Goal: Information Seeking & Learning: Check status

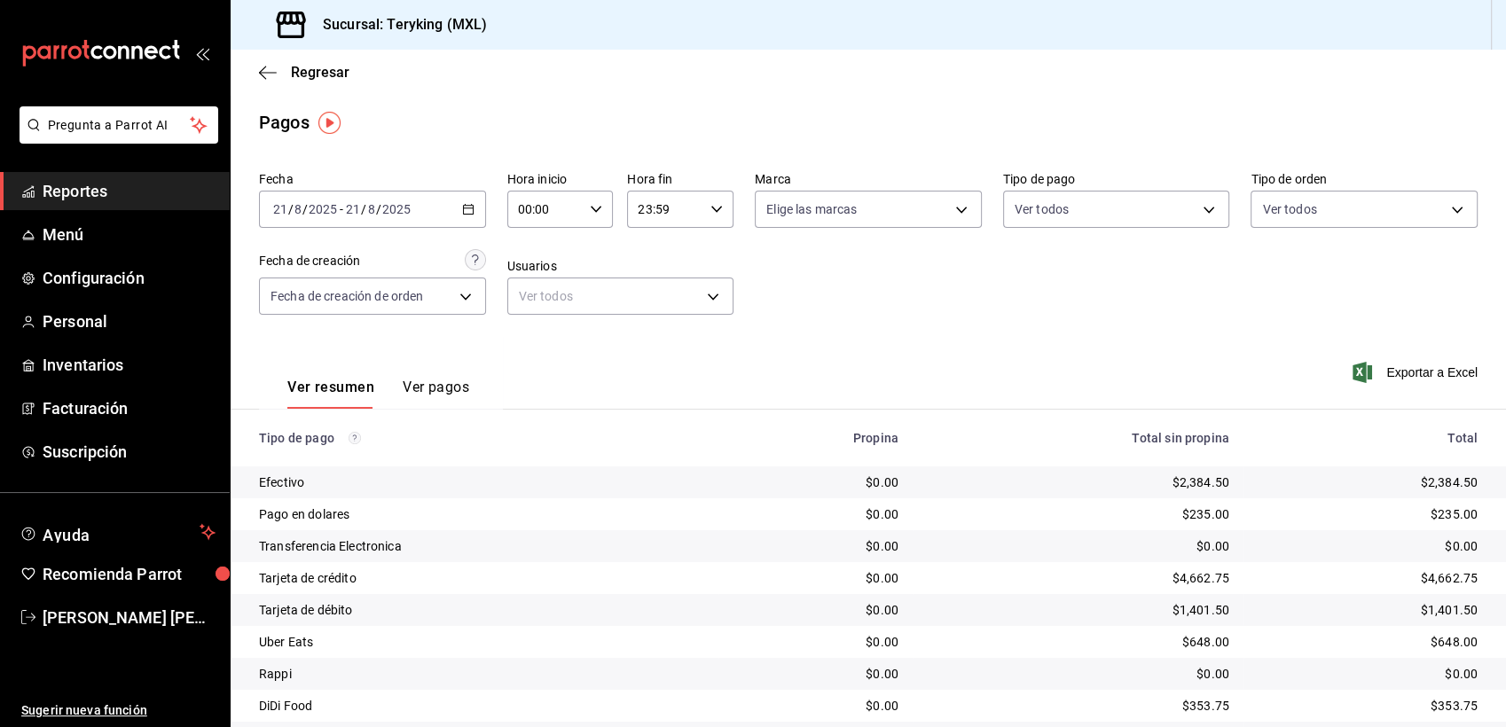
click at [51, 187] on span "Reportes" at bounding box center [129, 191] width 173 height 24
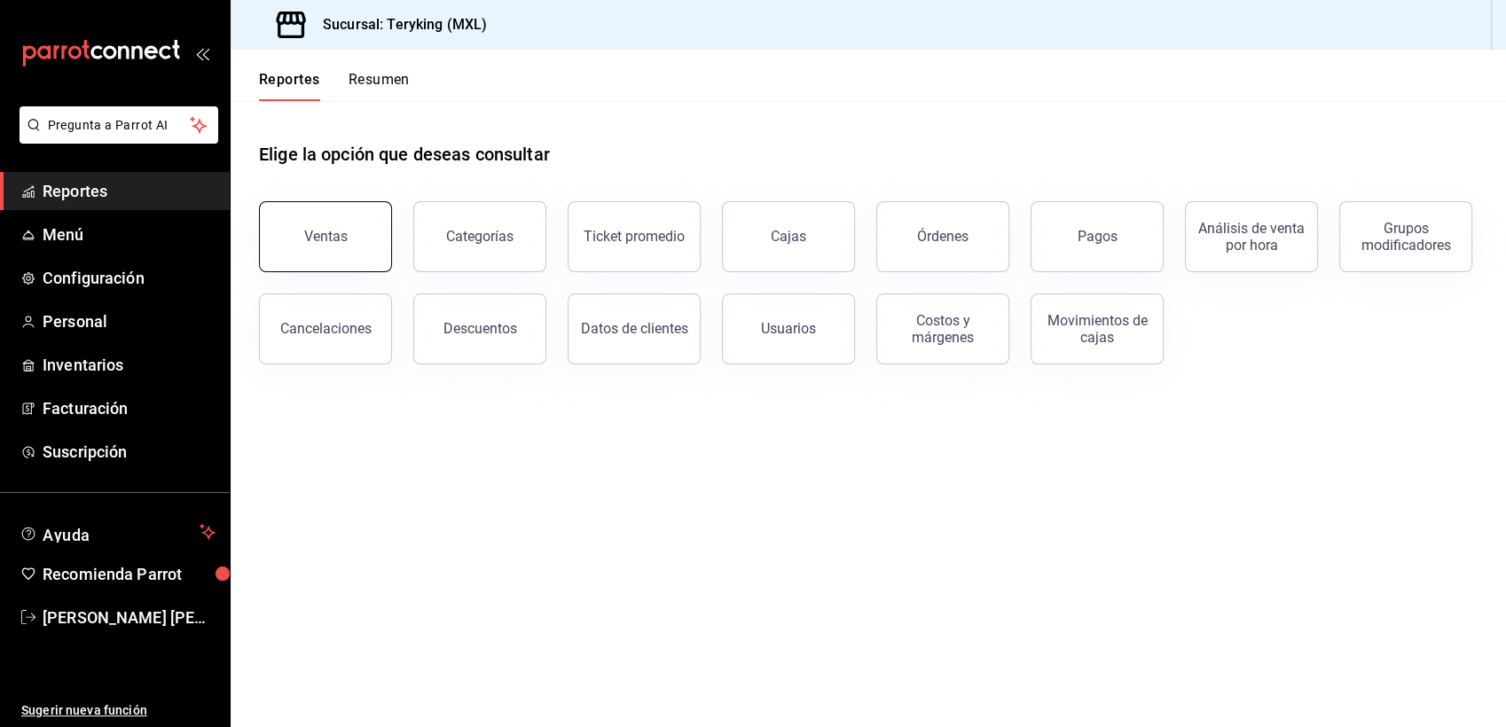
click at [295, 253] on button "Ventas" at bounding box center [325, 236] width 133 height 71
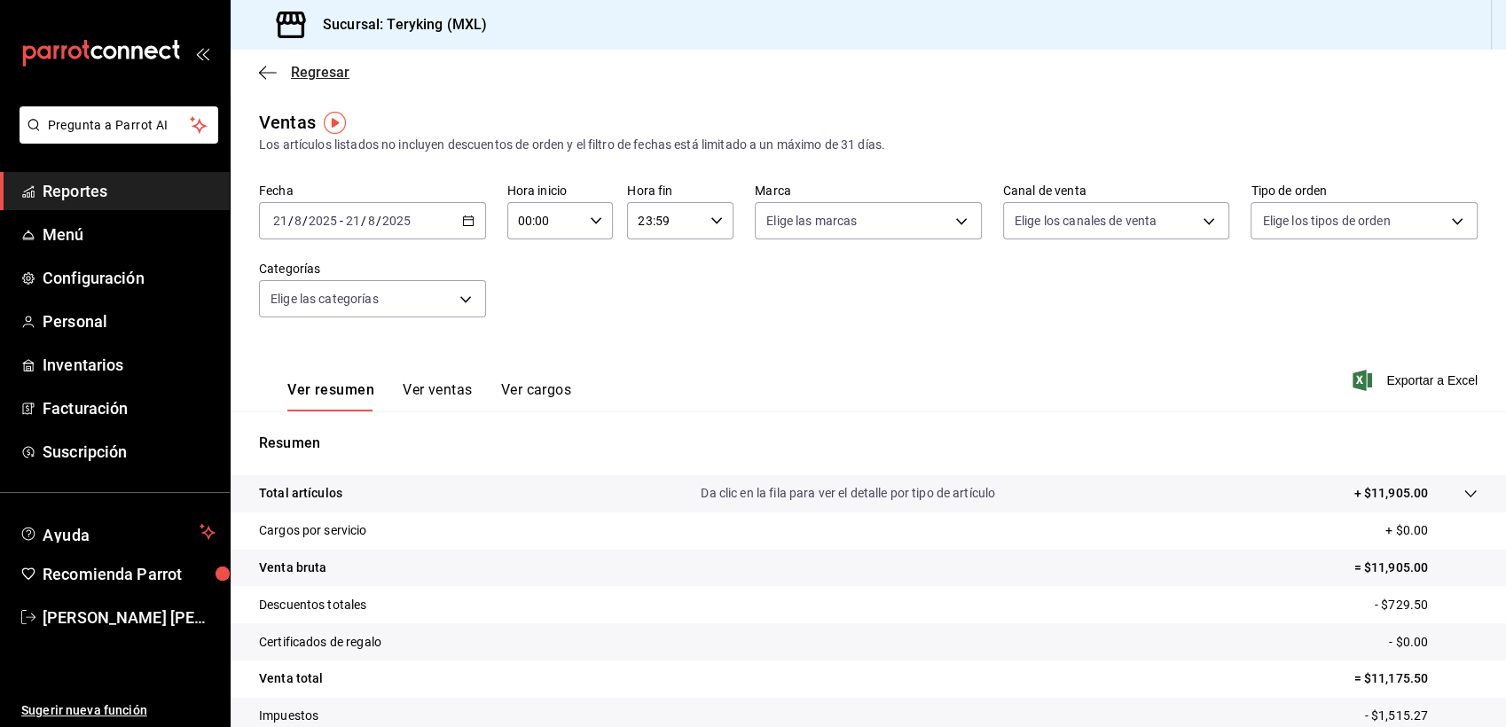
click at [346, 77] on span "Regresar" at bounding box center [320, 72] width 59 height 17
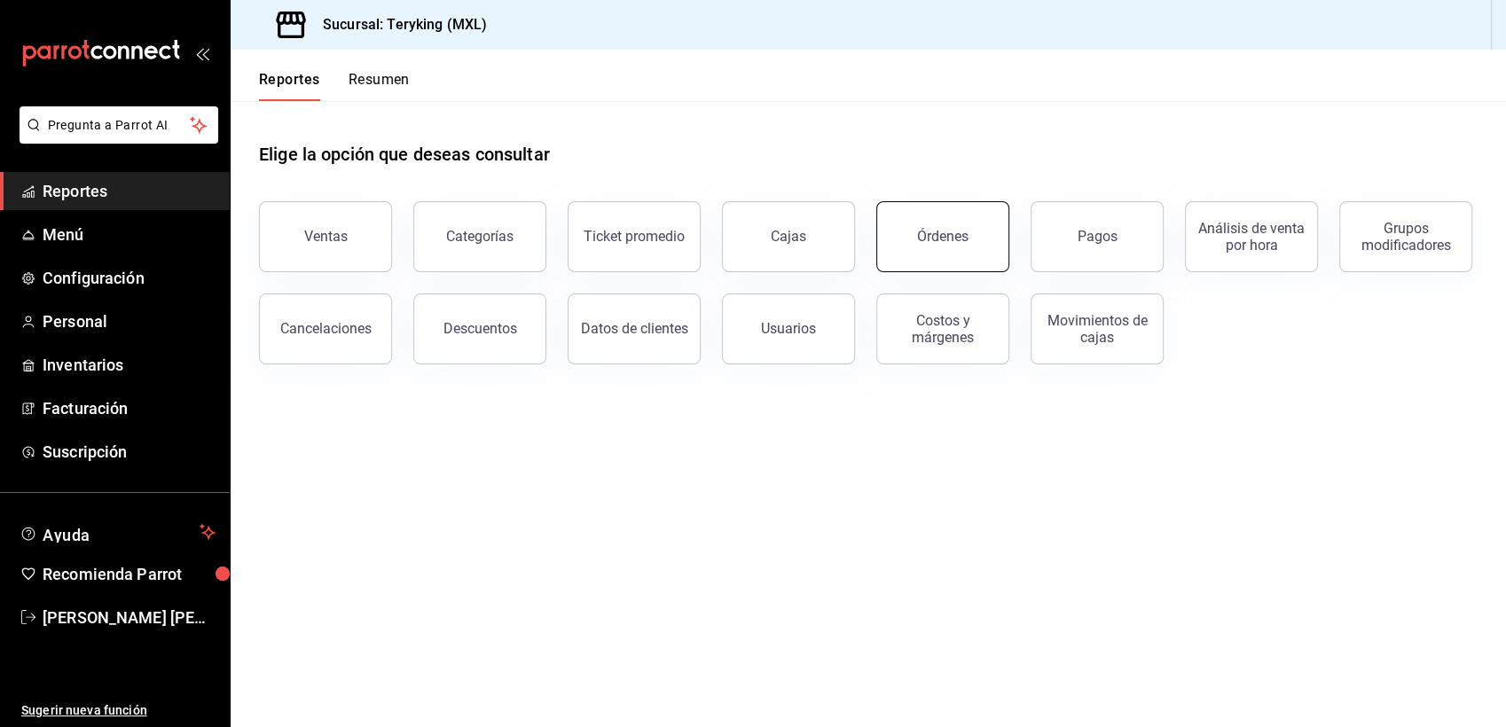
click at [965, 231] on div "Órdenes" at bounding box center [942, 236] width 51 height 17
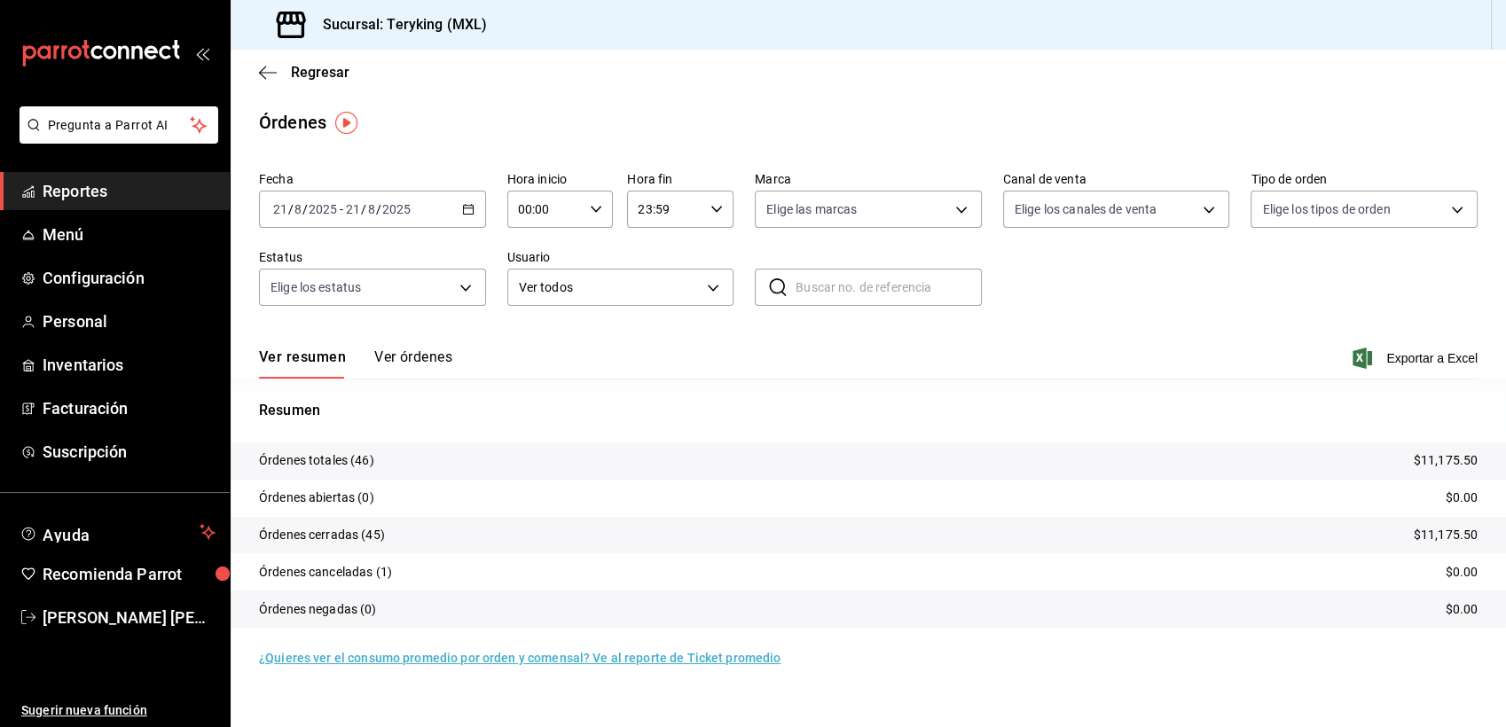
click at [440, 357] on button "Ver órdenes" at bounding box center [413, 364] width 78 height 30
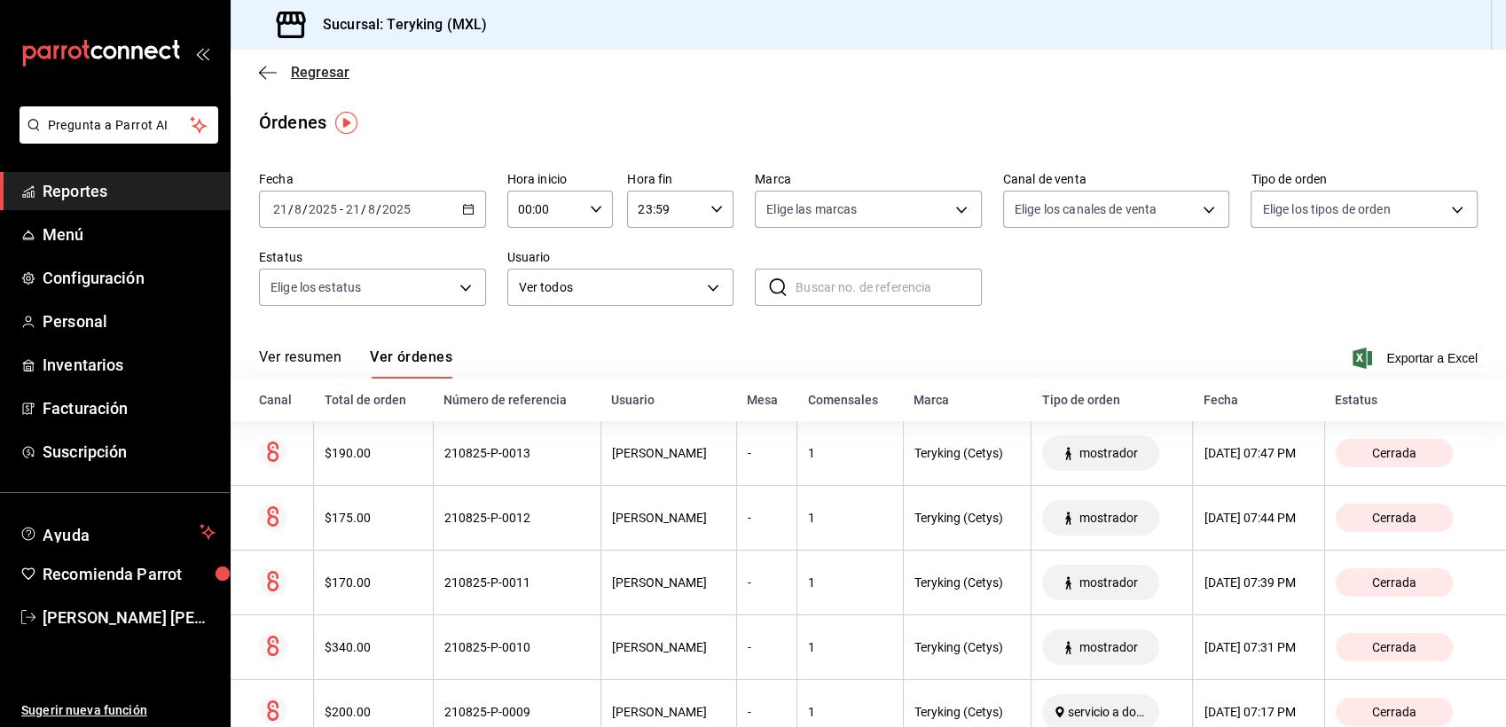
click at [329, 73] on span "Regresar" at bounding box center [320, 72] width 59 height 17
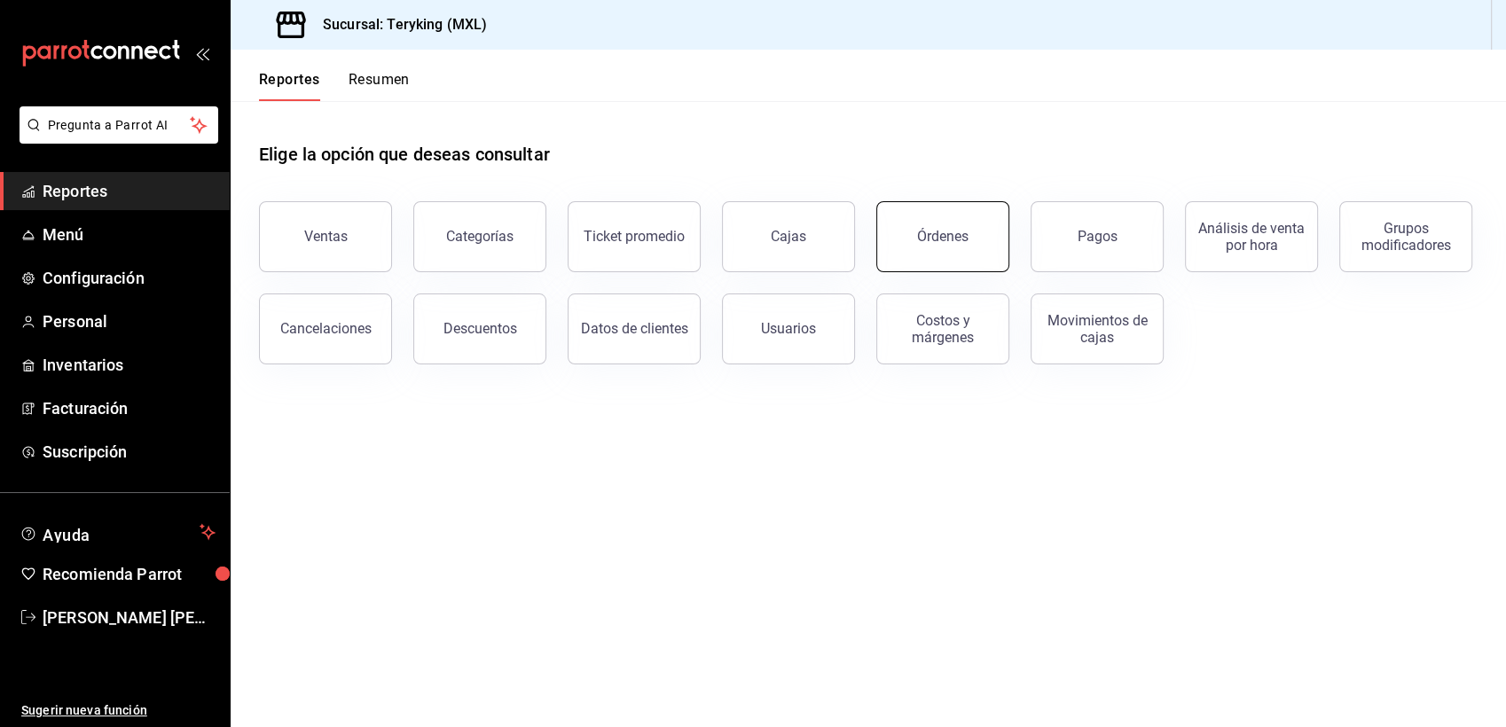
click at [968, 245] on button "Órdenes" at bounding box center [942, 236] width 133 height 71
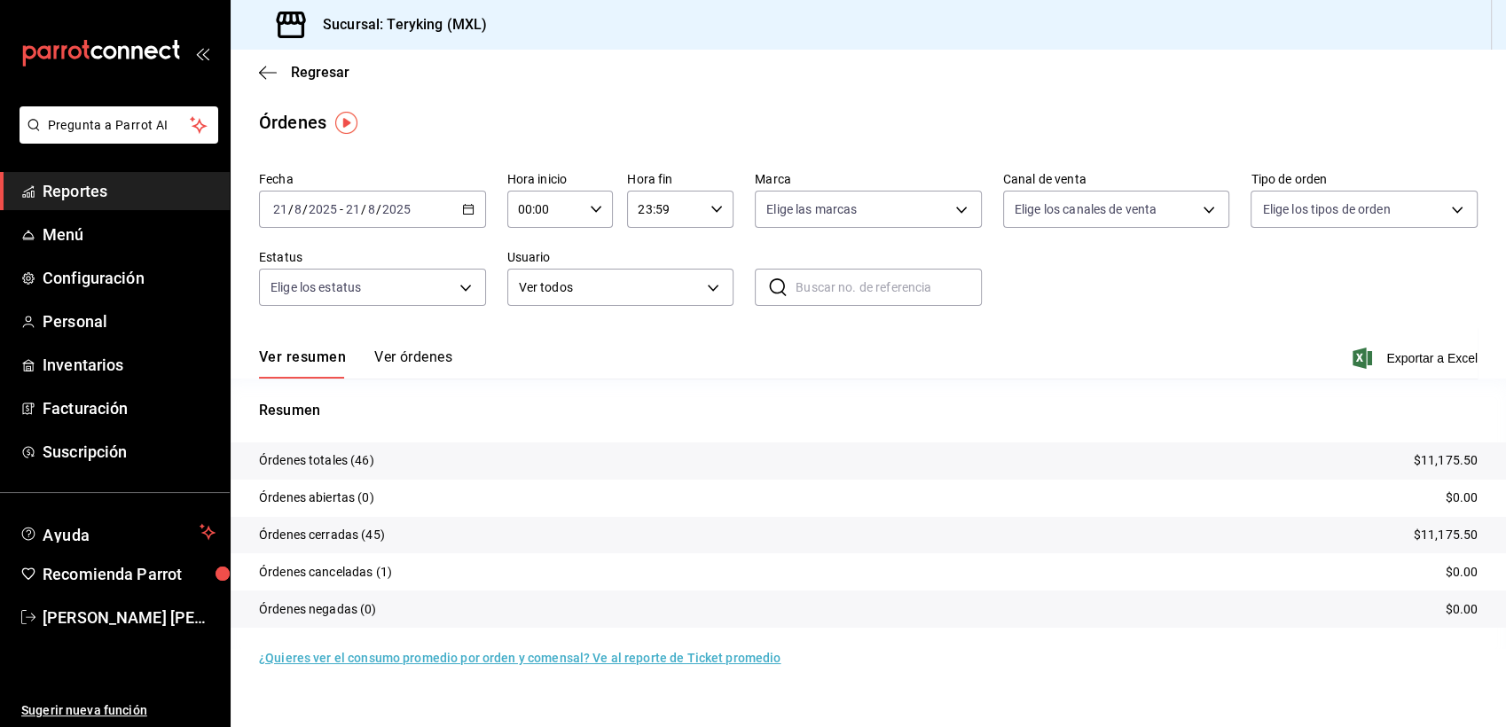
click at [411, 353] on button "Ver órdenes" at bounding box center [413, 364] width 78 height 30
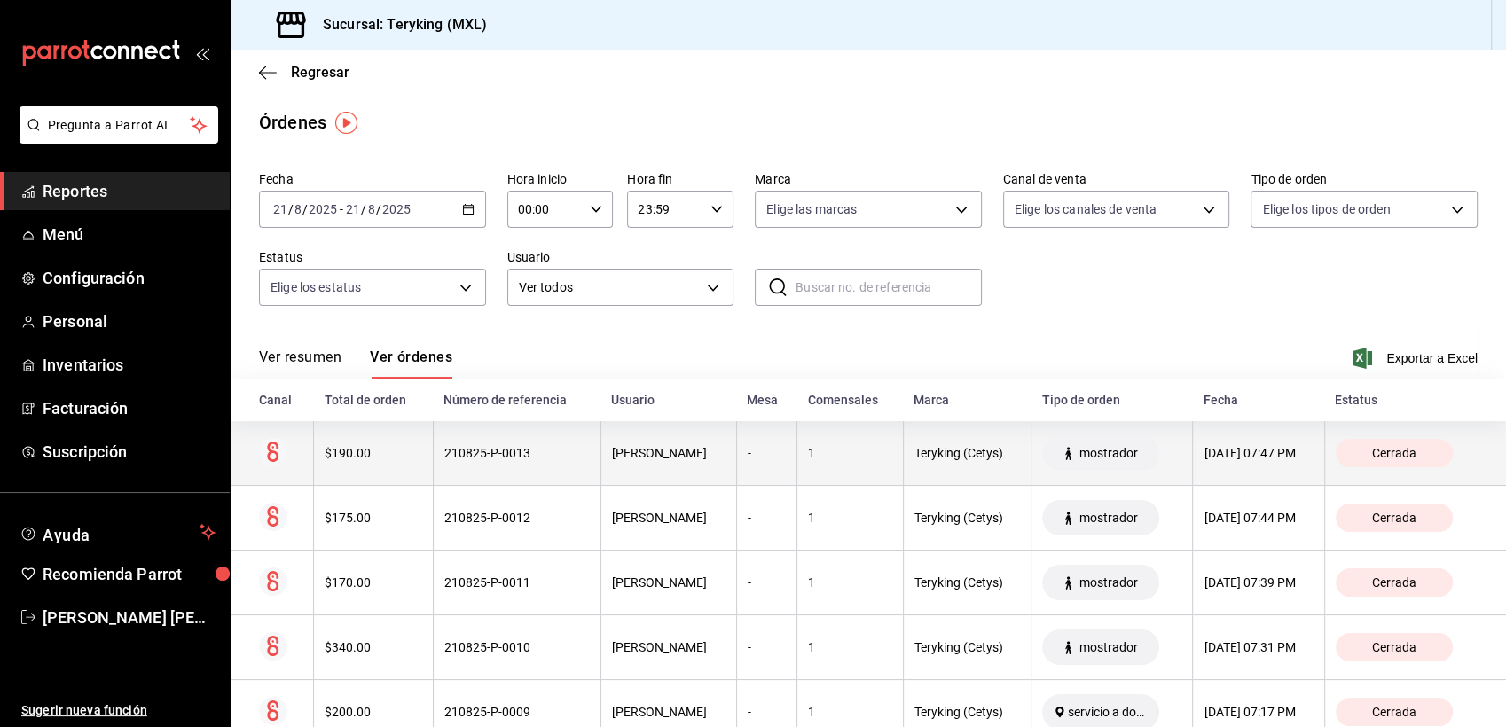
click at [433, 466] on th "210825-P-0013" at bounding box center [517, 453] width 168 height 65
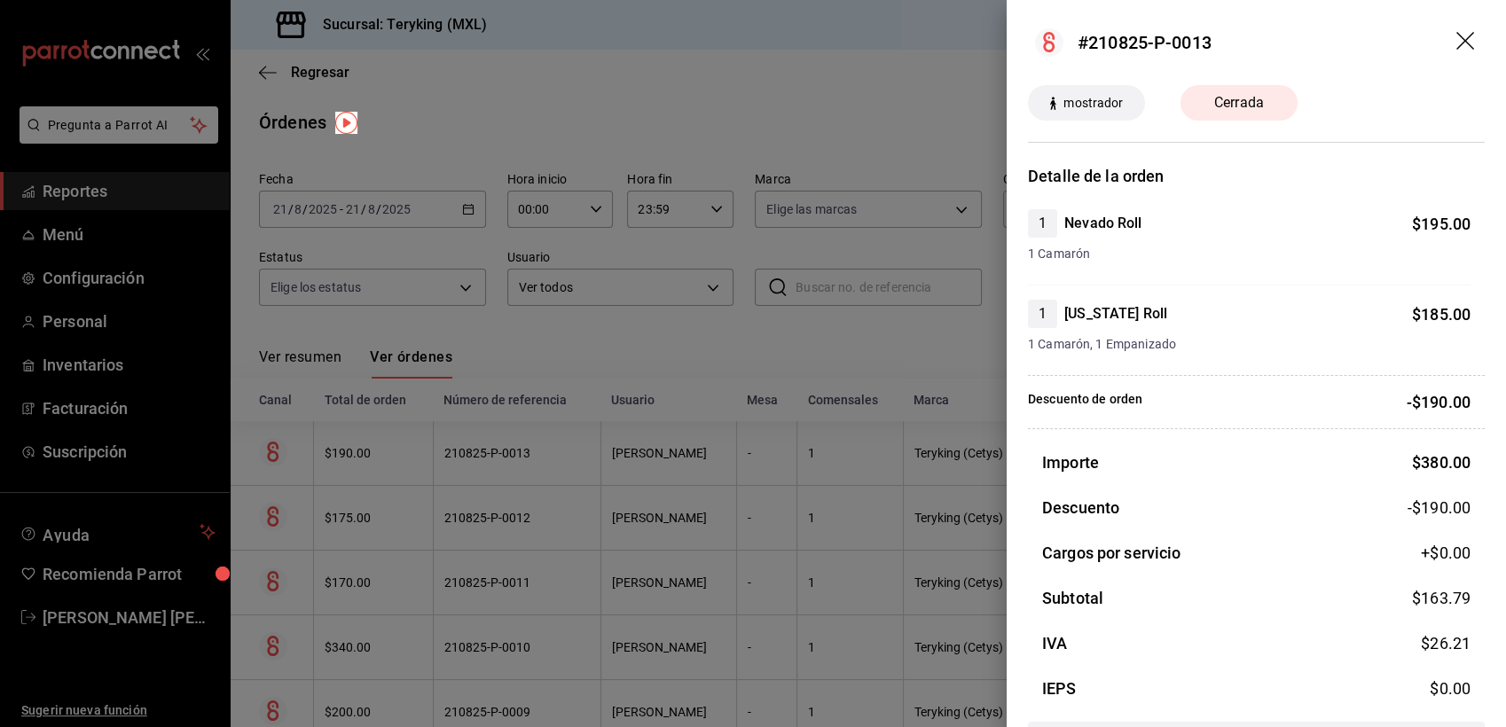
click at [652, 341] on div at bounding box center [753, 363] width 1506 height 727
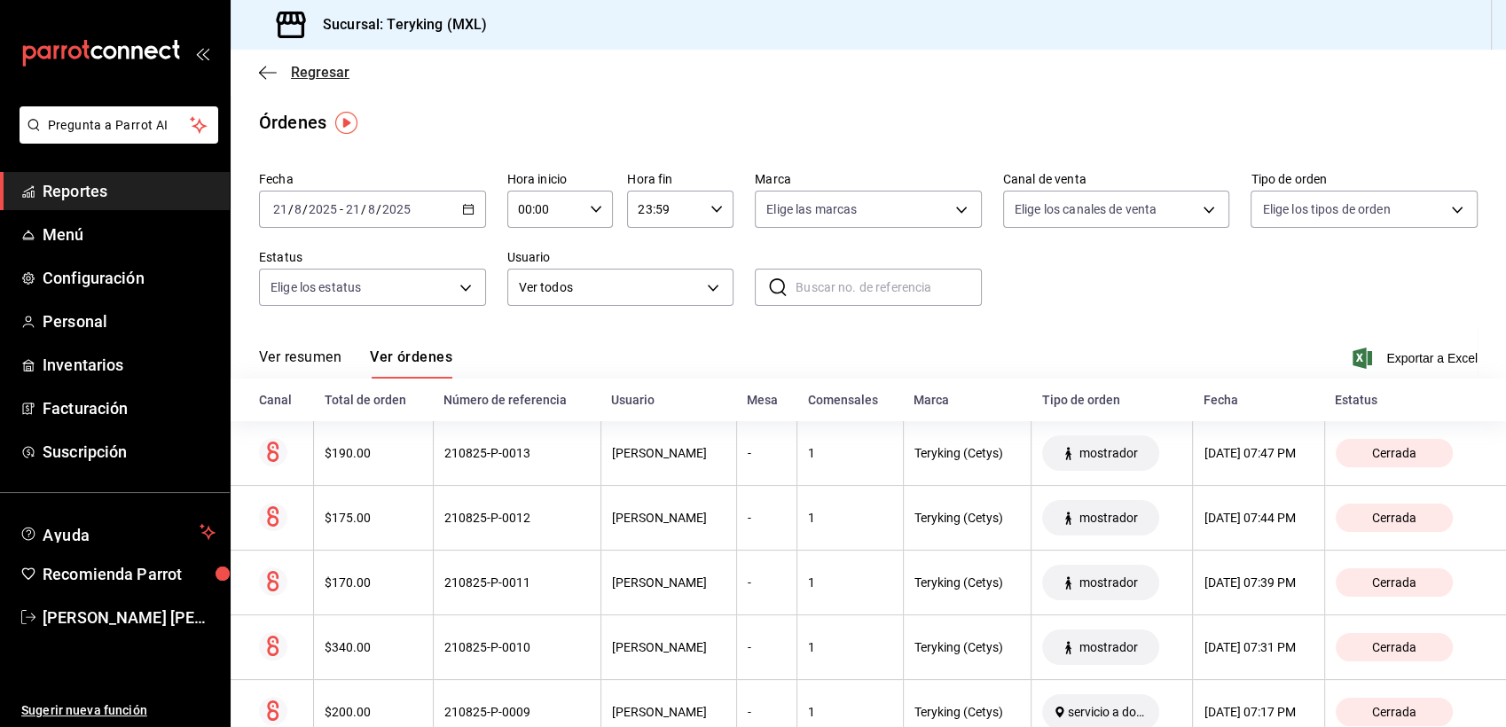
click at [341, 66] on span "Regresar" at bounding box center [320, 72] width 59 height 17
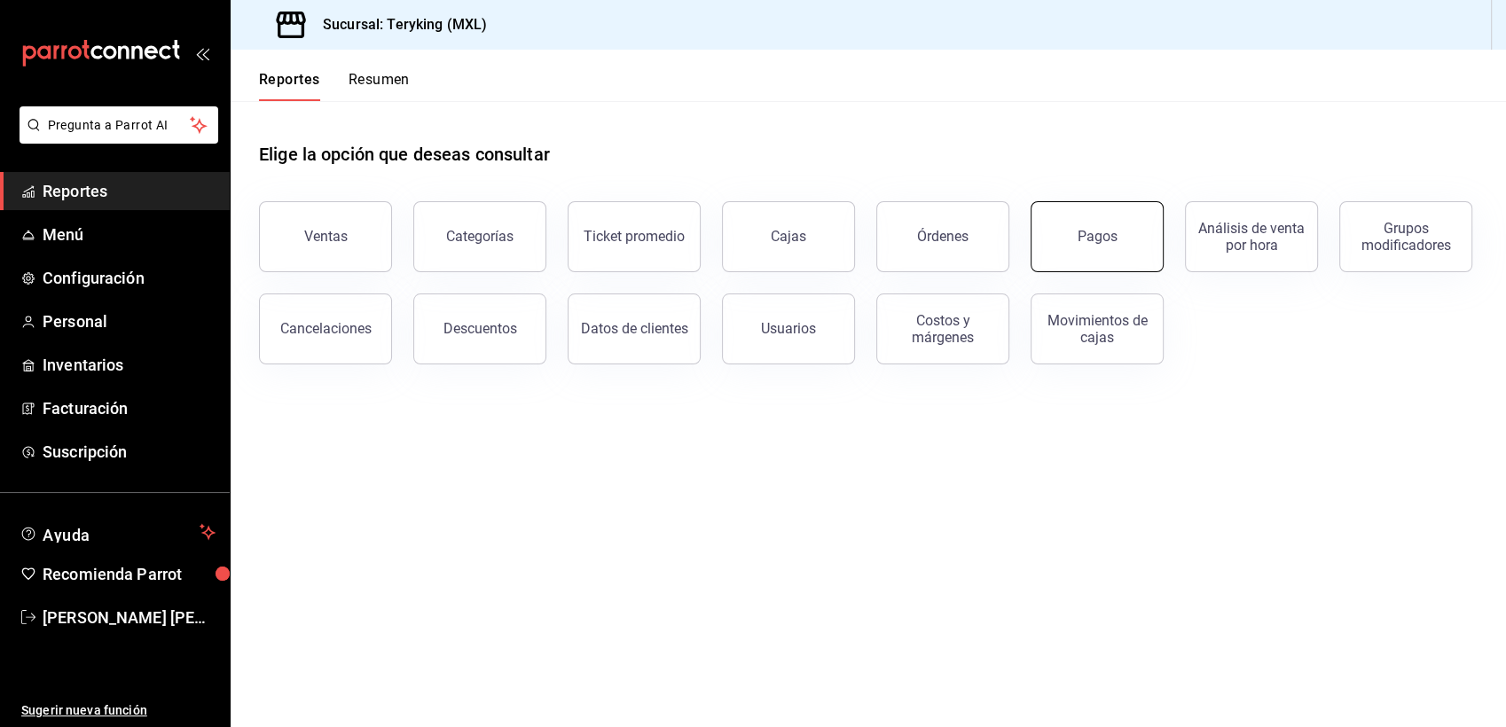
click at [1117, 236] on button "Pagos" at bounding box center [1096, 236] width 133 height 71
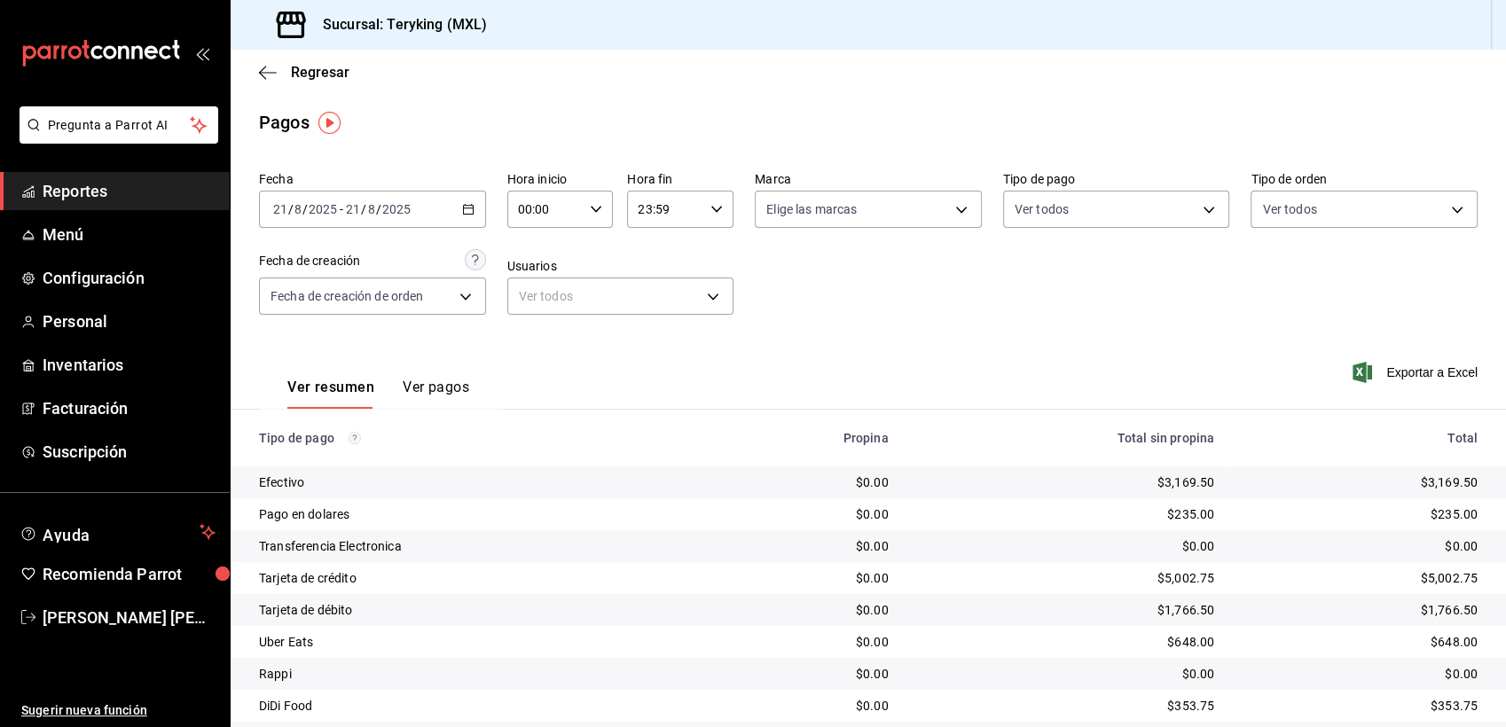
click at [1087, 294] on div "Fecha [DATE] [DATE] - [DATE] [DATE] Hora inicio 00:00 Hora inicio Hora fin 23:5…" at bounding box center [868, 250] width 1218 height 172
click at [302, 74] on span "Regresar" at bounding box center [320, 72] width 59 height 17
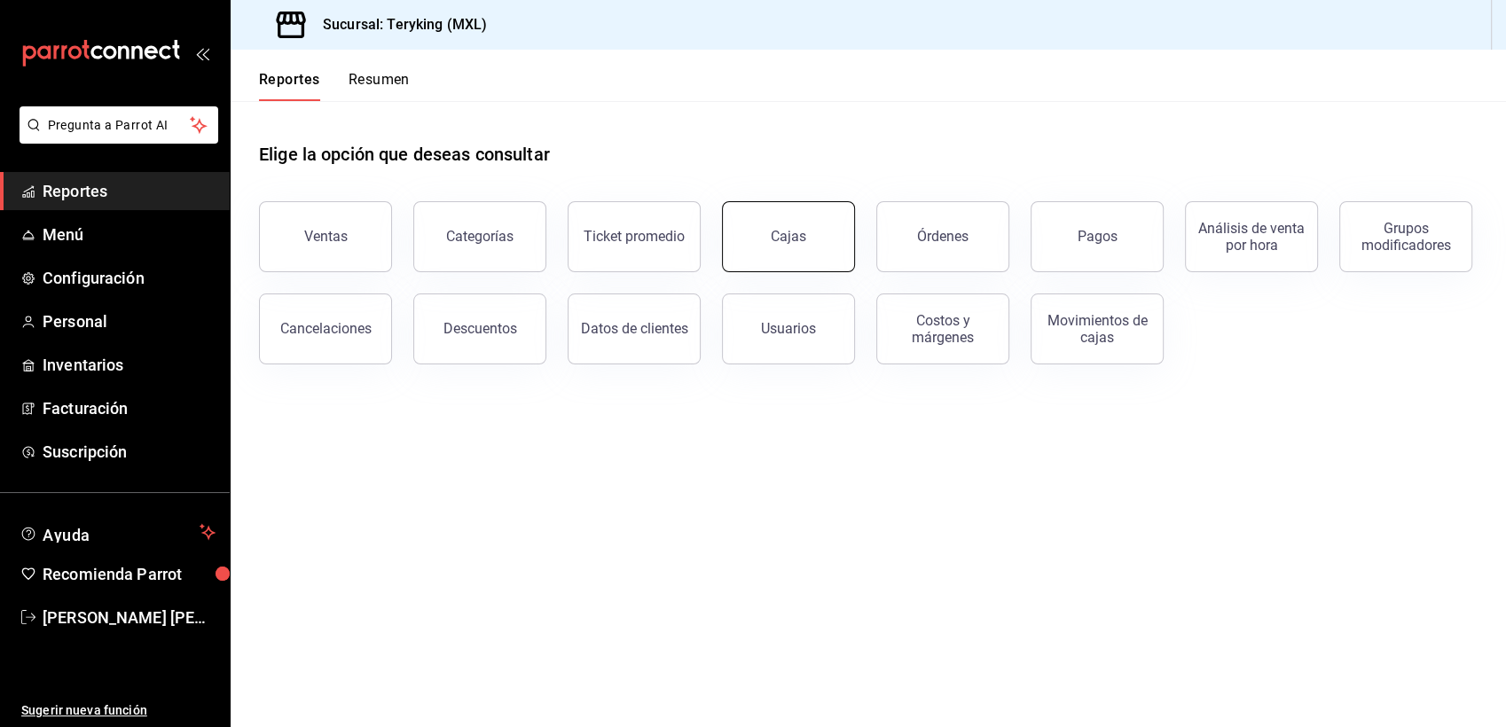
click at [795, 231] on div "Cajas" at bounding box center [788, 236] width 35 height 17
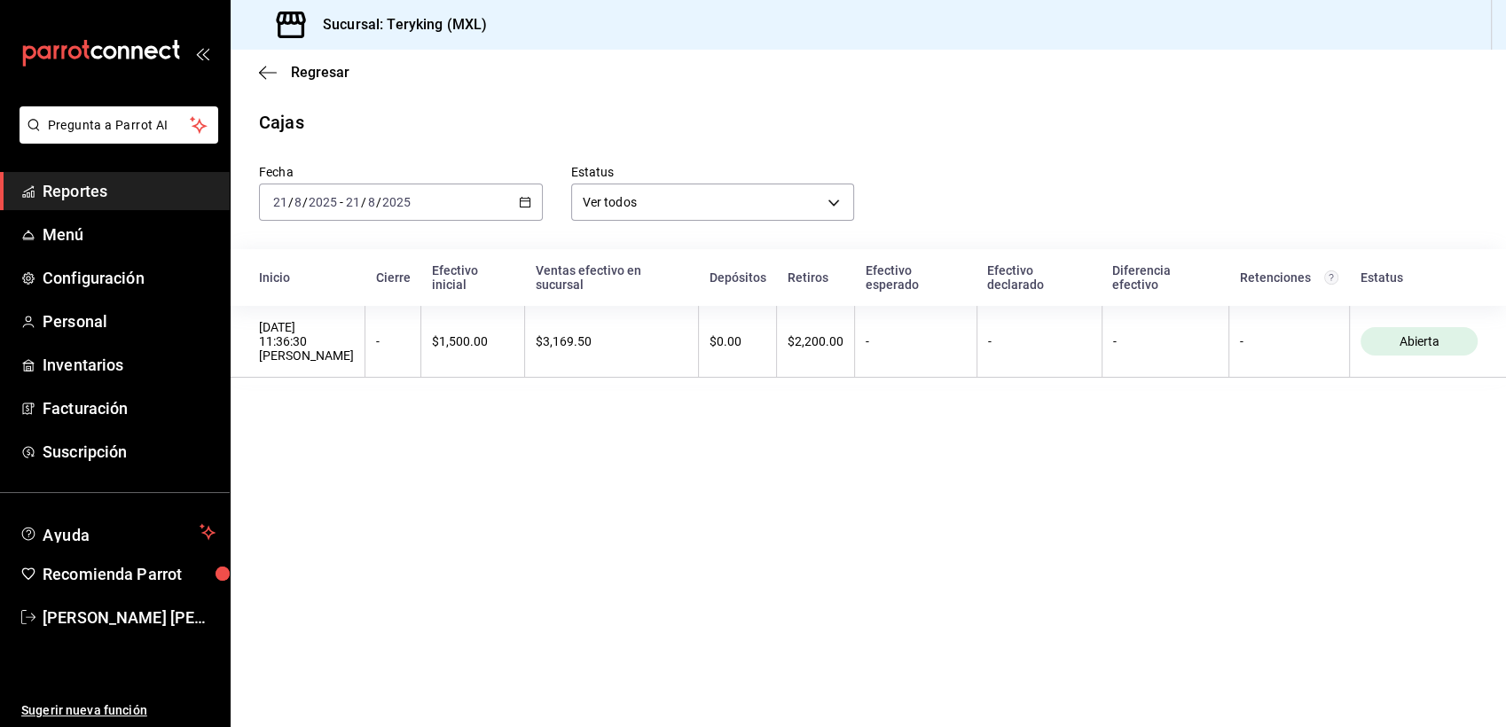
click at [74, 195] on span "Reportes" at bounding box center [129, 191] width 173 height 24
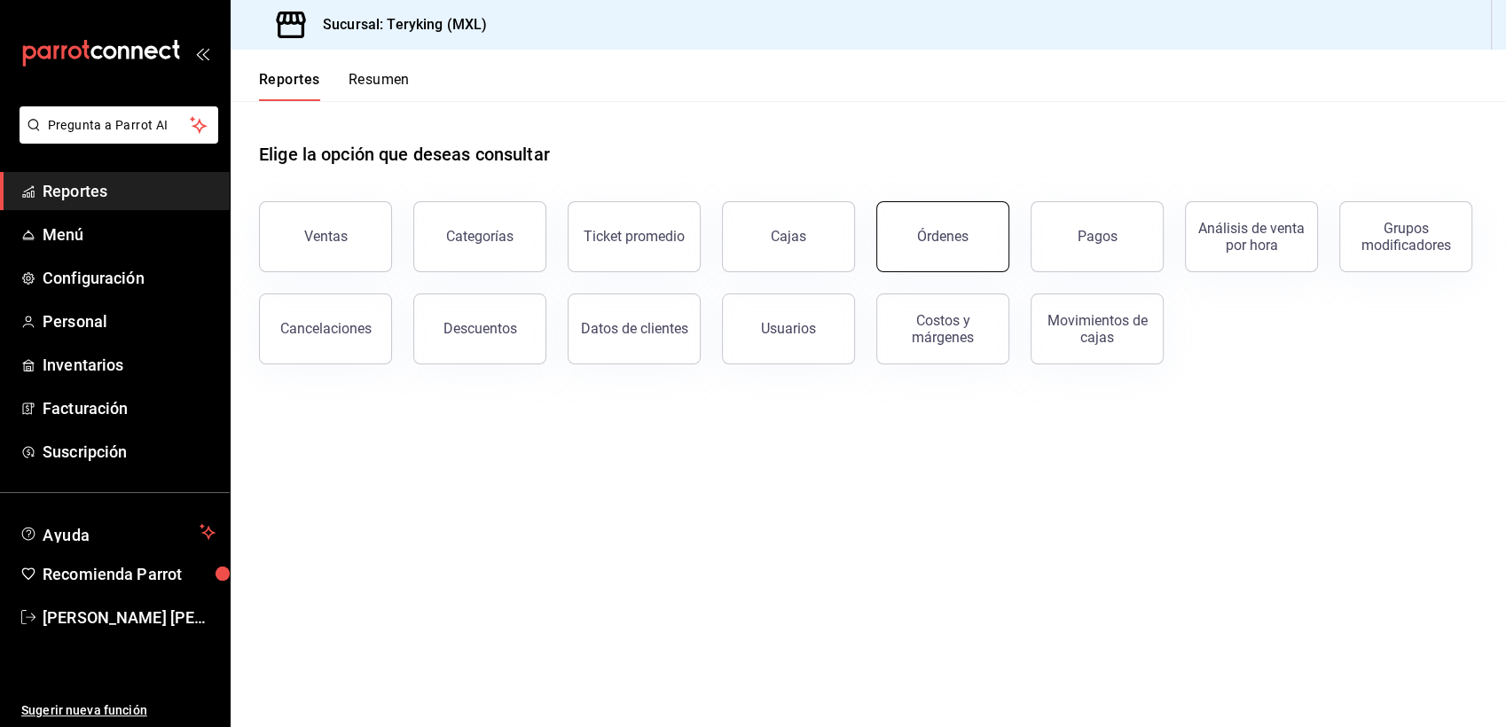
click at [968, 223] on button "Órdenes" at bounding box center [942, 236] width 133 height 71
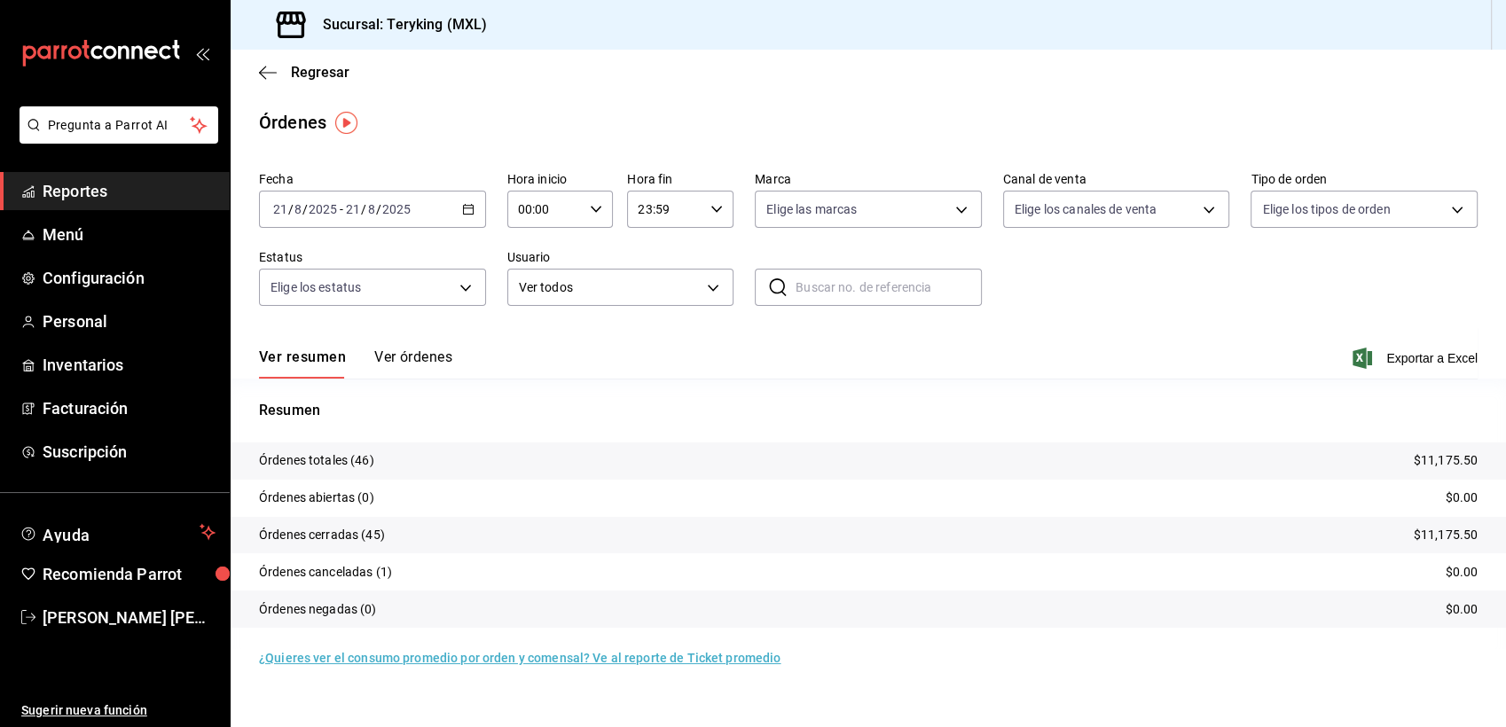
click at [429, 357] on button "Ver órdenes" at bounding box center [413, 364] width 78 height 30
